Goal: Information Seeking & Learning: Check status

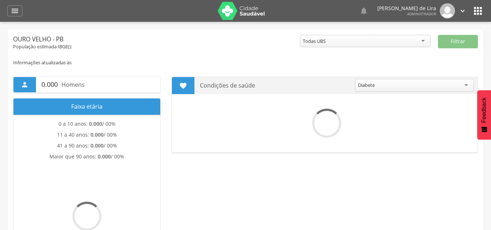
click at [21, 11] on div "" at bounding box center [14, 10] width 15 height 11
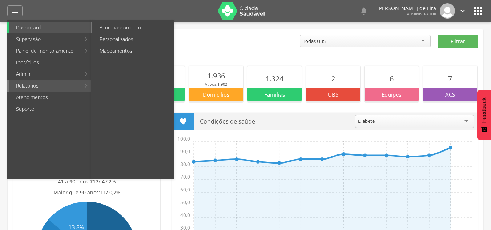
click at [140, 29] on link "Acompanhamento" at bounding box center [133, 28] width 82 height 12
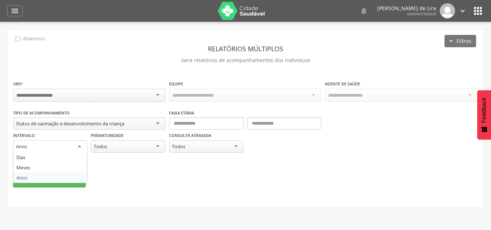
click at [63, 145] on div "Anos" at bounding box center [50, 146] width 74 height 13
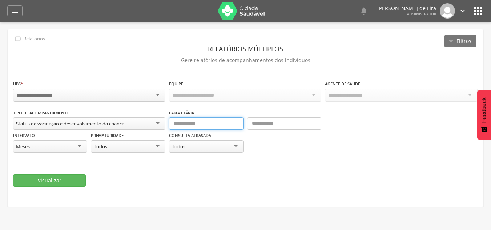
click at [197, 124] on input "text" at bounding box center [206, 123] width 74 height 12
type input "*"
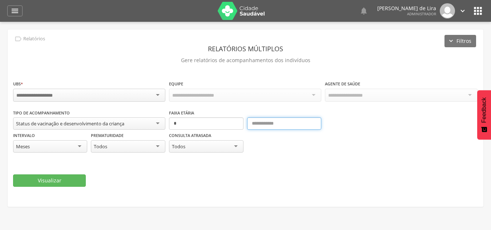
click at [263, 124] on input "text" at bounding box center [284, 123] width 74 height 12
type input "**"
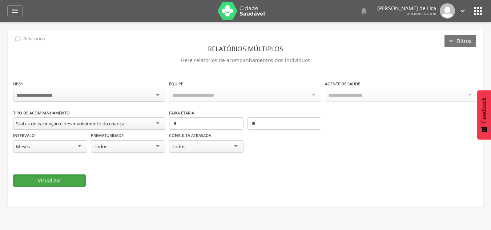
click at [63, 181] on button "Visualizar" at bounding box center [49, 180] width 73 height 12
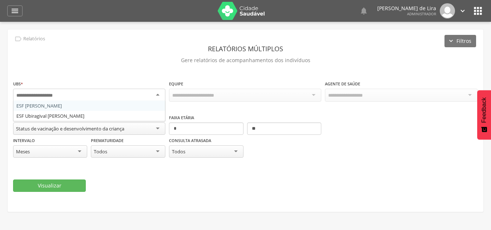
click at [72, 97] on div at bounding box center [89, 95] width 152 height 13
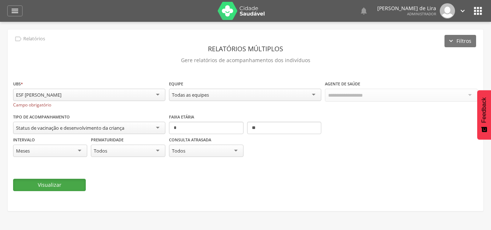
click at [68, 188] on button "Visualizar" at bounding box center [49, 185] width 73 height 12
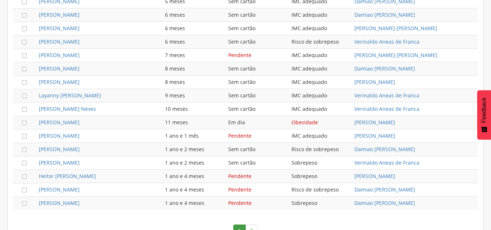
scroll to position [475, 0]
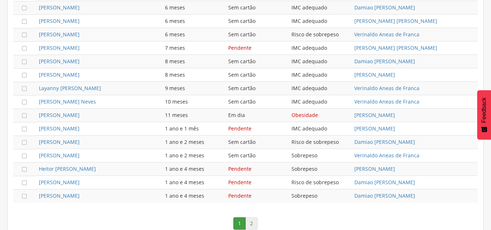
click at [255, 220] on link "2" at bounding box center [251, 223] width 12 height 12
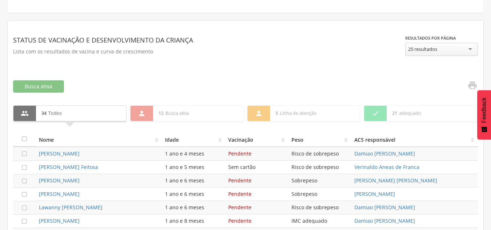
scroll to position [191, 0]
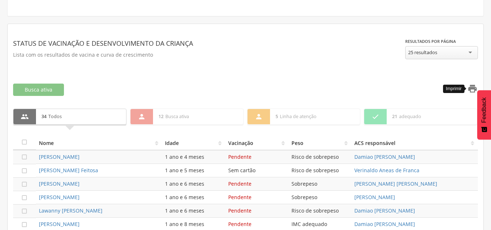
click at [474, 88] on icon "" at bounding box center [472, 89] width 10 height 10
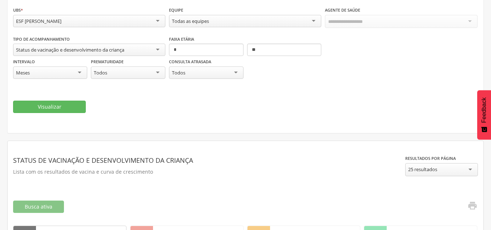
scroll to position [48, 0]
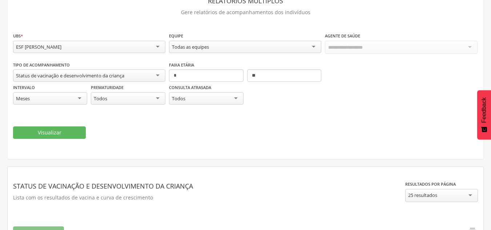
click at [103, 45] on div "ESF [PERSON_NAME]" at bounding box center [89, 47] width 152 height 12
click at [59, 134] on button "Visualizar" at bounding box center [49, 132] width 73 height 12
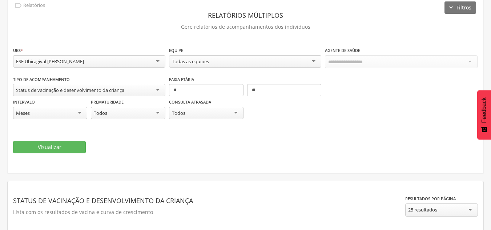
scroll to position [21, 0]
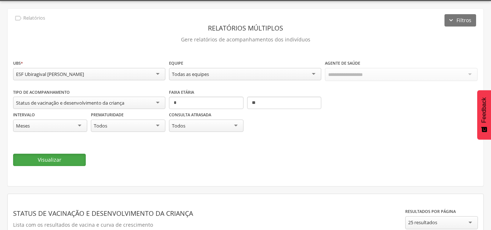
click at [59, 157] on button "Visualizar" at bounding box center [49, 160] width 73 height 12
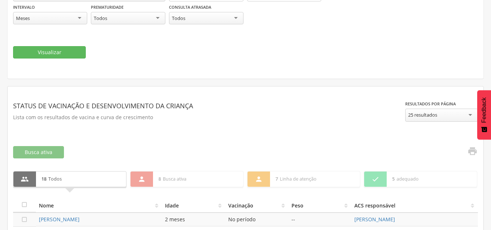
scroll to position [177, 0]
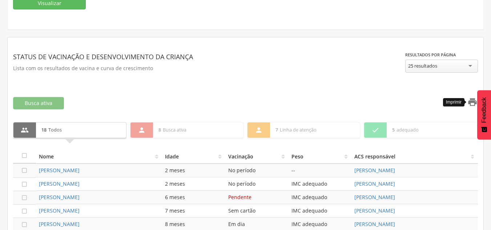
click at [472, 105] on icon "" at bounding box center [472, 102] width 10 height 10
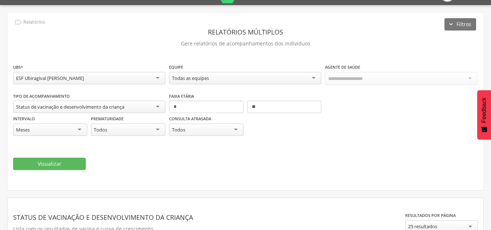
scroll to position [24, 0]
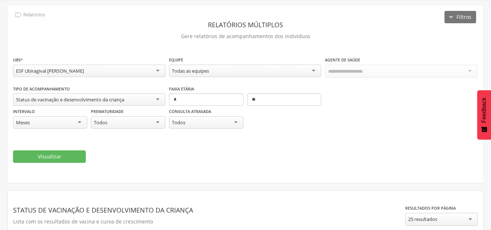
click at [72, 125] on div "Meses" at bounding box center [50, 122] width 74 height 12
click at [183, 102] on input "*" at bounding box center [206, 99] width 74 height 12
type input "*"
click at [279, 96] on input "**" at bounding box center [284, 99] width 74 height 12
type input "*"
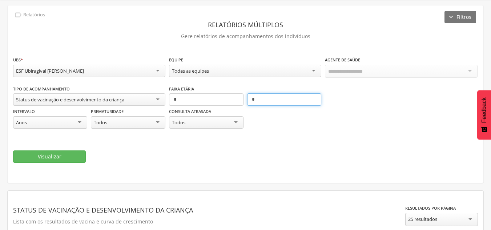
type input "*"
click at [103, 68] on div "ESF Ubiragival [PERSON_NAME]" at bounding box center [89, 71] width 152 height 12
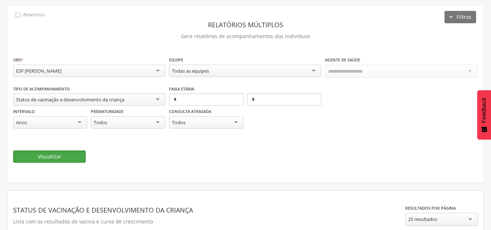
click at [62, 158] on button "Visualizar" at bounding box center [49, 156] width 73 height 12
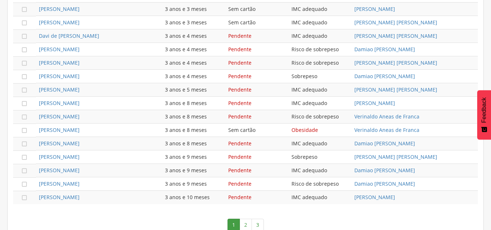
scroll to position [487, 0]
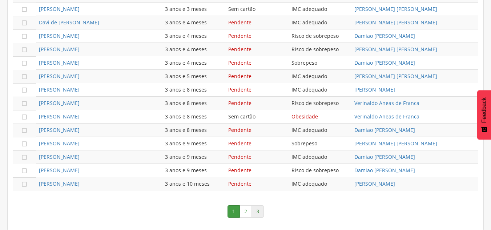
click at [257, 210] on link "3" at bounding box center [258, 211] width 12 height 12
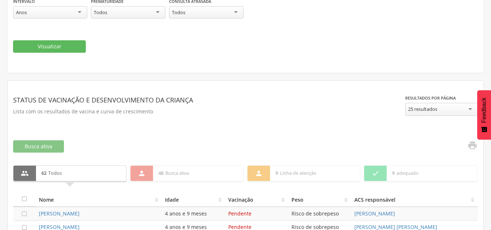
scroll to position [115, 0]
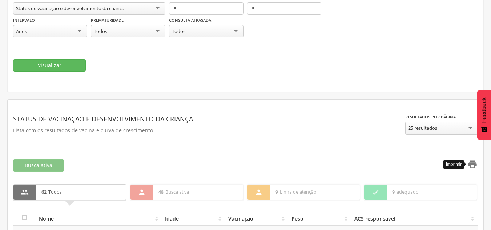
click at [474, 163] on icon "" at bounding box center [472, 164] width 10 height 10
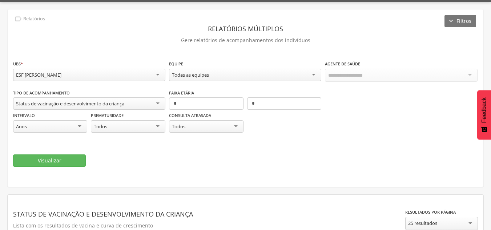
scroll to position [19, 0]
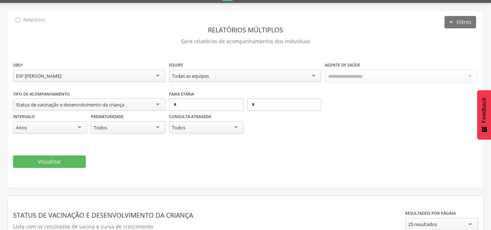
click at [150, 78] on div "ESF [PERSON_NAME]" at bounding box center [89, 76] width 152 height 12
click at [67, 162] on button "Visualizar" at bounding box center [49, 162] width 73 height 12
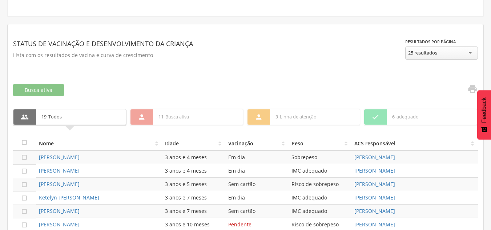
scroll to position [192, 0]
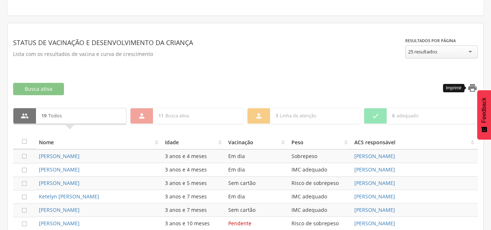
click at [476, 85] on icon "" at bounding box center [472, 88] width 10 height 10
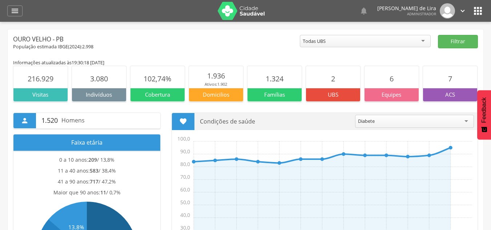
click at [478, 11] on icon "" at bounding box center [478, 11] width 12 height 12
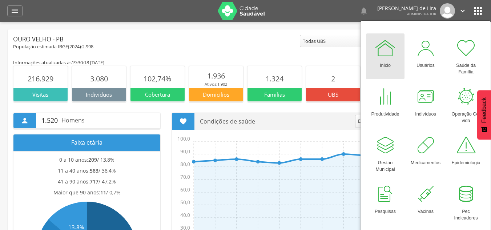
click at [386, 61] on div "Início" at bounding box center [385, 64] width 11 height 10
click at [460, 10] on icon "" at bounding box center [463, 11] width 8 height 8
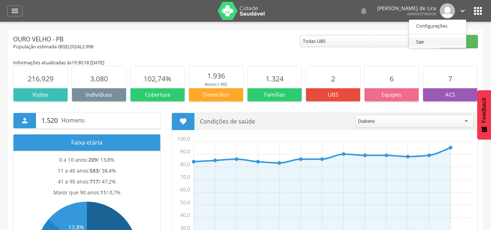
click at [429, 45] on link "Sair" at bounding box center [437, 41] width 57 height 9
